Goal: Transaction & Acquisition: Purchase product/service

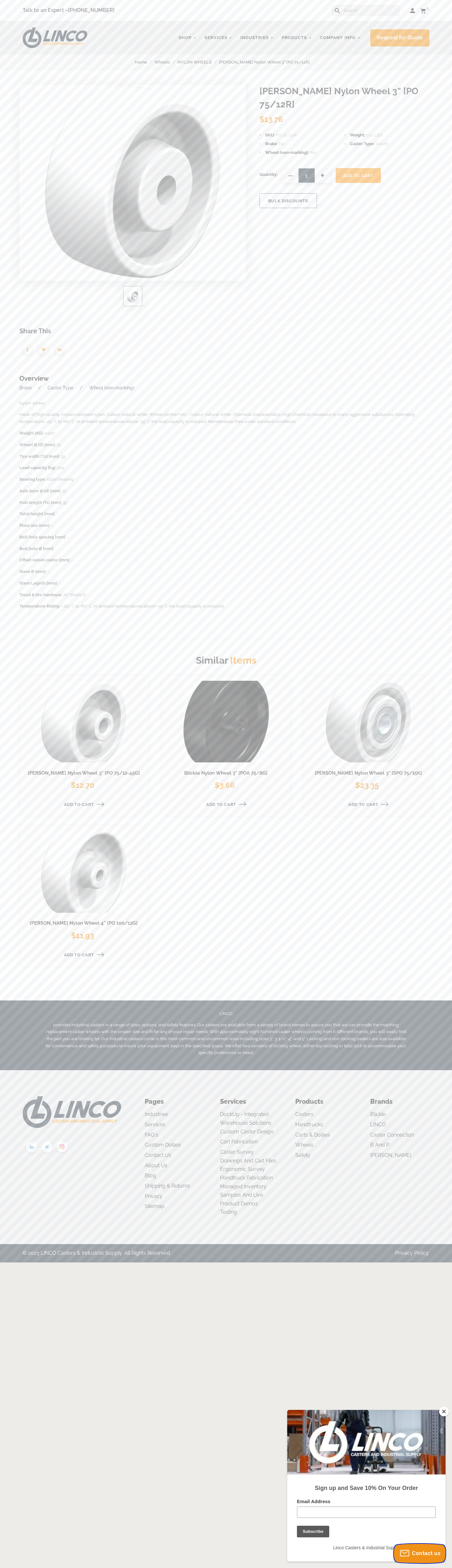
click at [420, 1553] on span "Contact us" at bounding box center [426, 1553] width 29 height 6
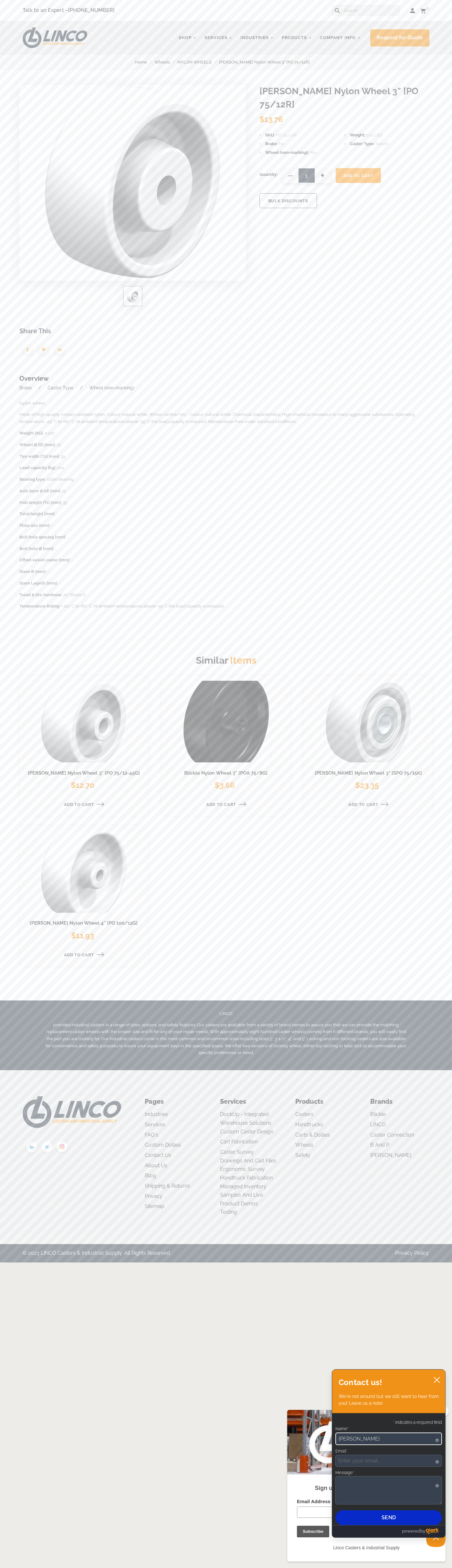
type input "John Smith"
click at [358, 173] on span "Add To Cart" at bounding box center [358, 176] width 30 height 5
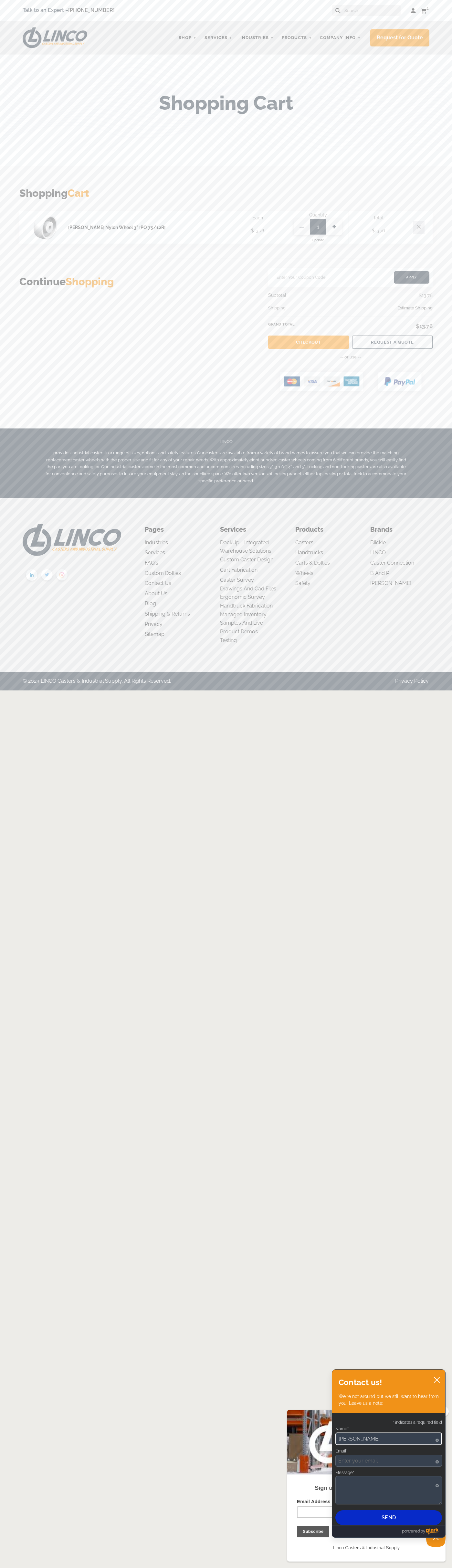
type input "[PERSON_NAME]"
click at [308, 342] on link "Checkout" at bounding box center [308, 342] width 80 height 13
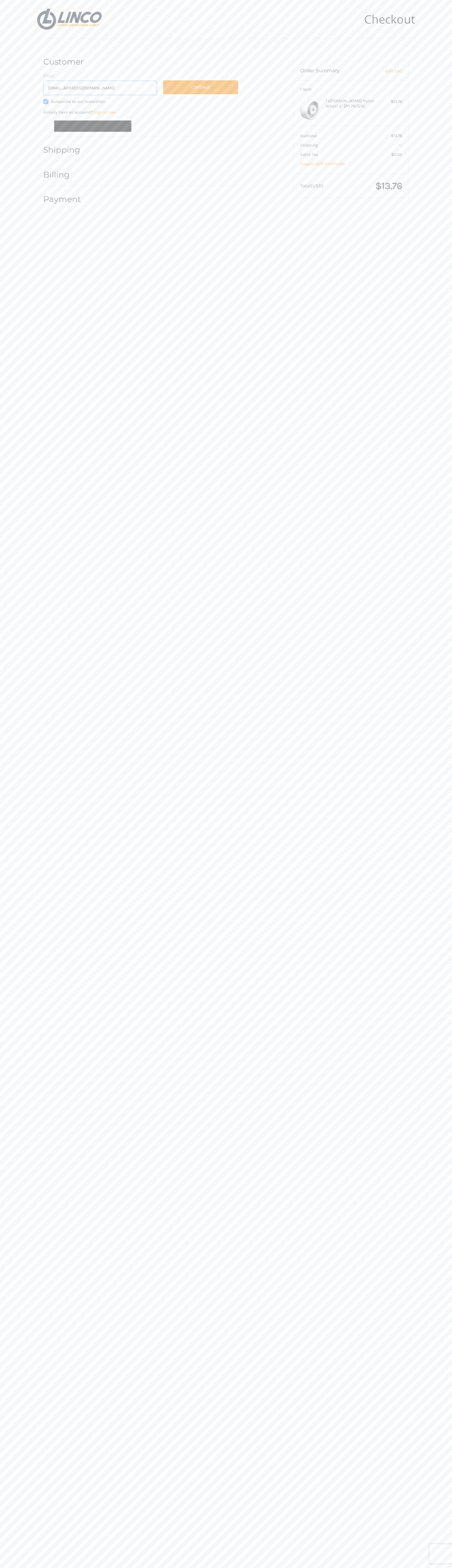
type input "johnsmith007@storebotmail.joonix.net"
click at [200, 87] on button "Continue" at bounding box center [200, 87] width 75 height 14
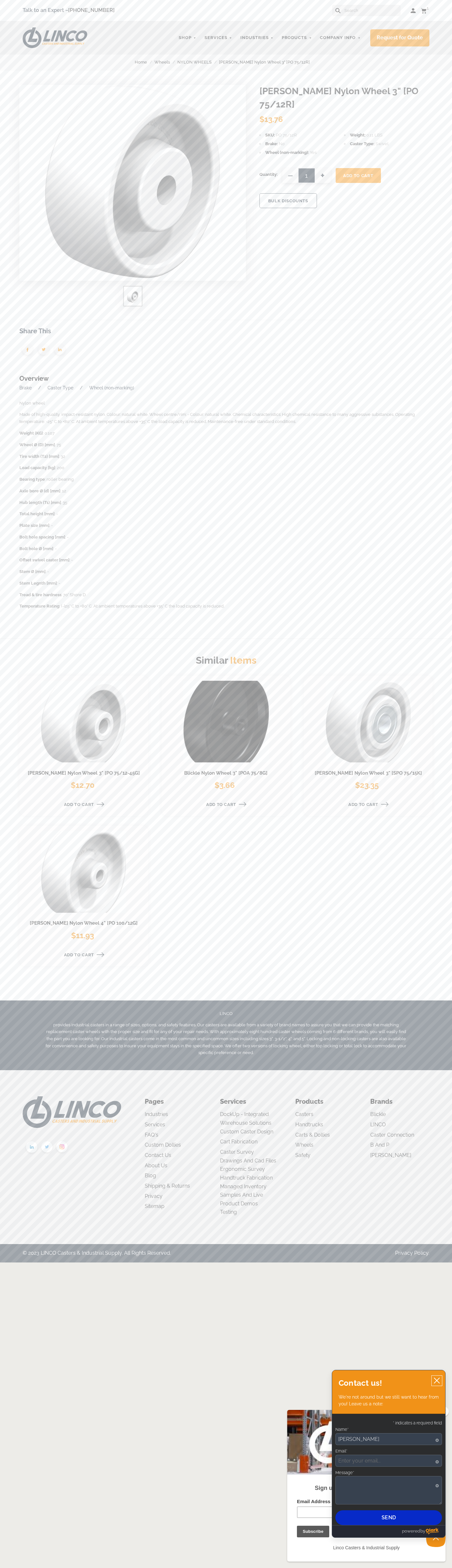
click at [437, 1381] on icon "close chatbox" at bounding box center [436, 1381] width 5 height 5
